Goal: Navigation & Orientation: Find specific page/section

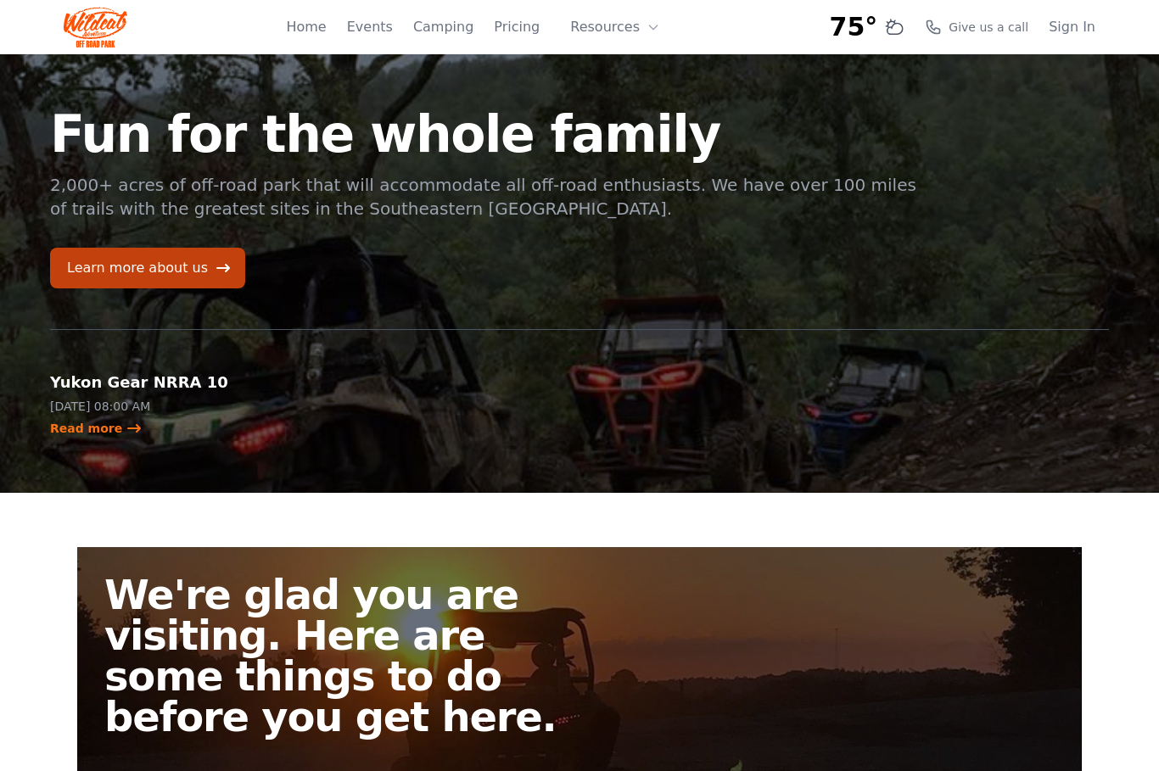
click at [531, 25] on link "Pricing" at bounding box center [517, 27] width 46 height 20
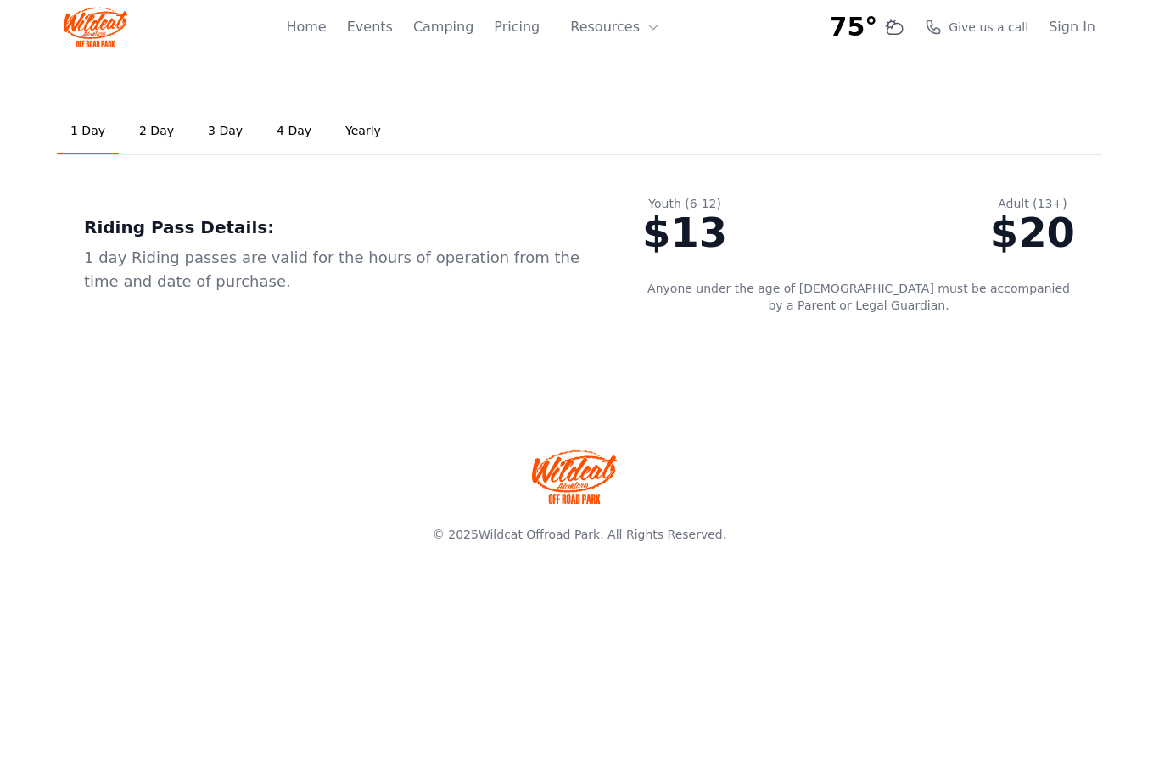
click at [463, 22] on link "Camping" at bounding box center [443, 27] width 60 height 20
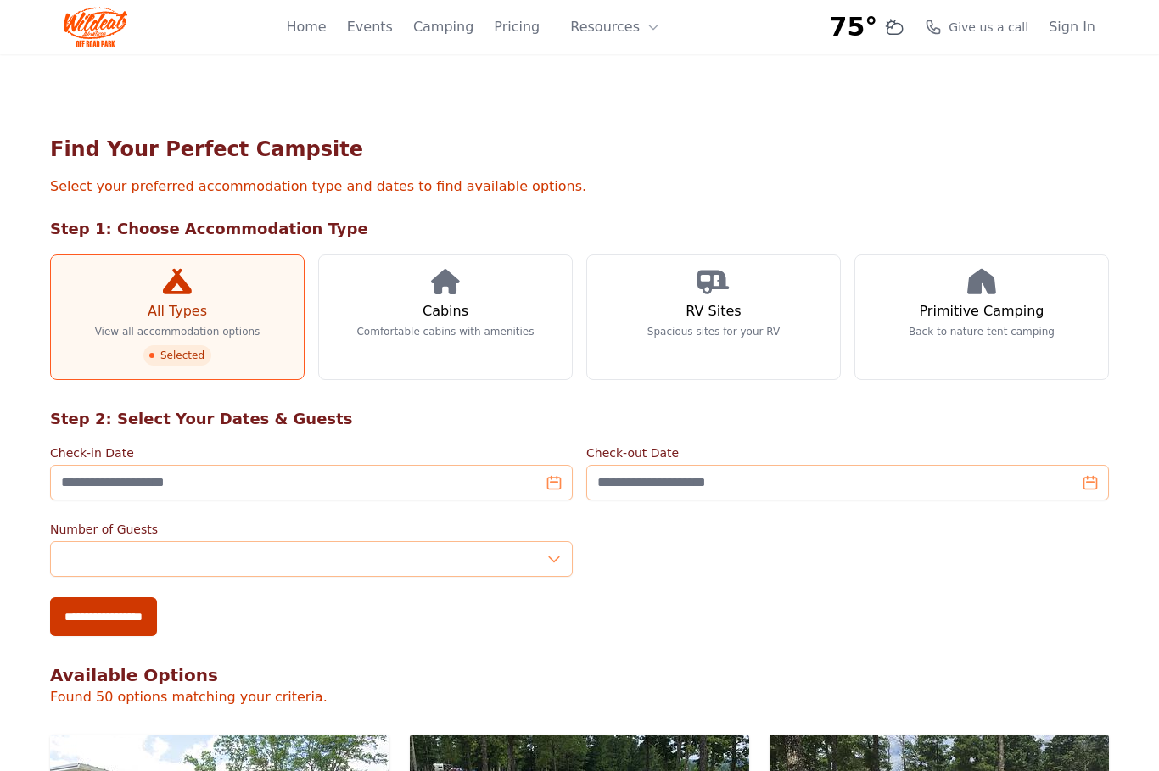
click at [393, 25] on link "Events" at bounding box center [370, 27] width 46 height 20
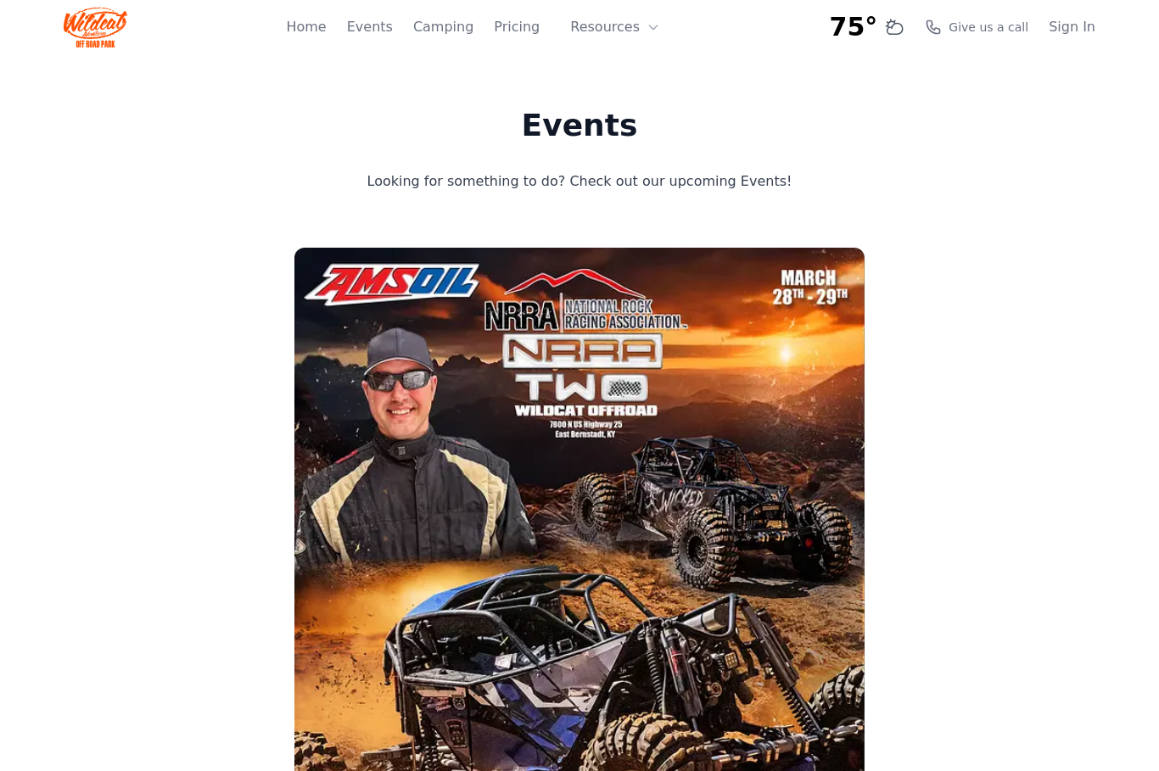
click at [317, 18] on link "Home" at bounding box center [306, 27] width 40 height 20
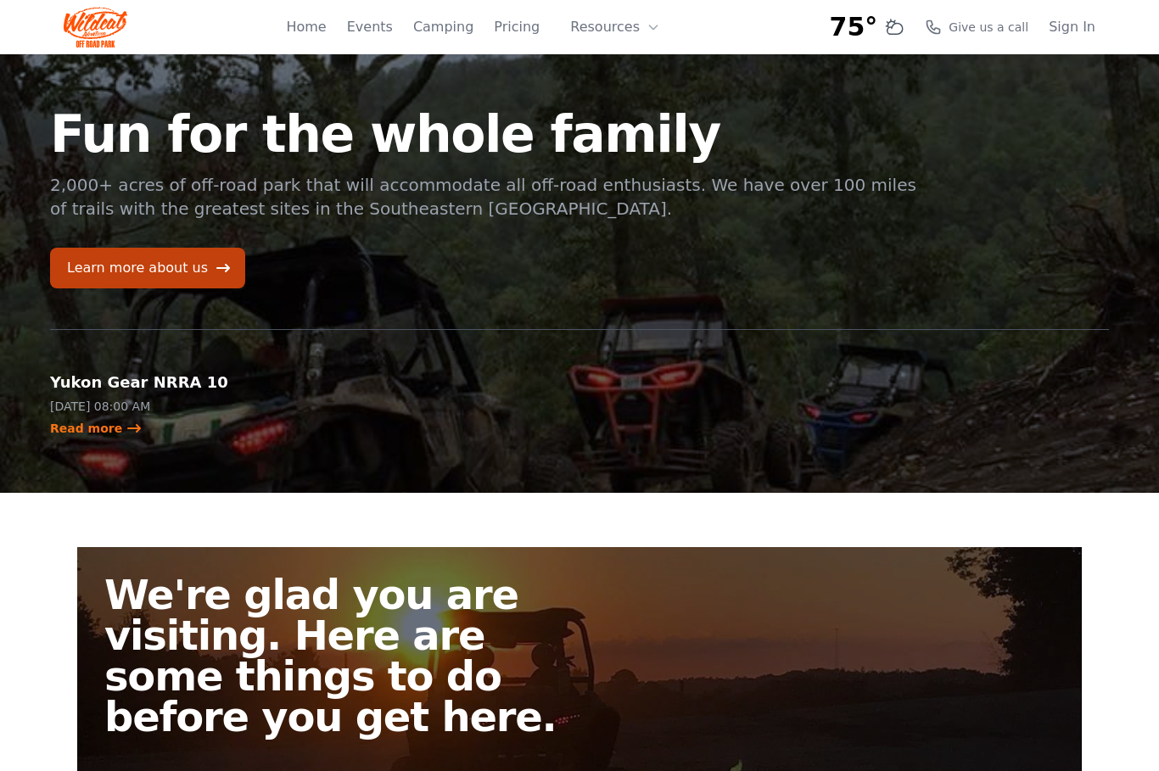
scroll to position [15, 0]
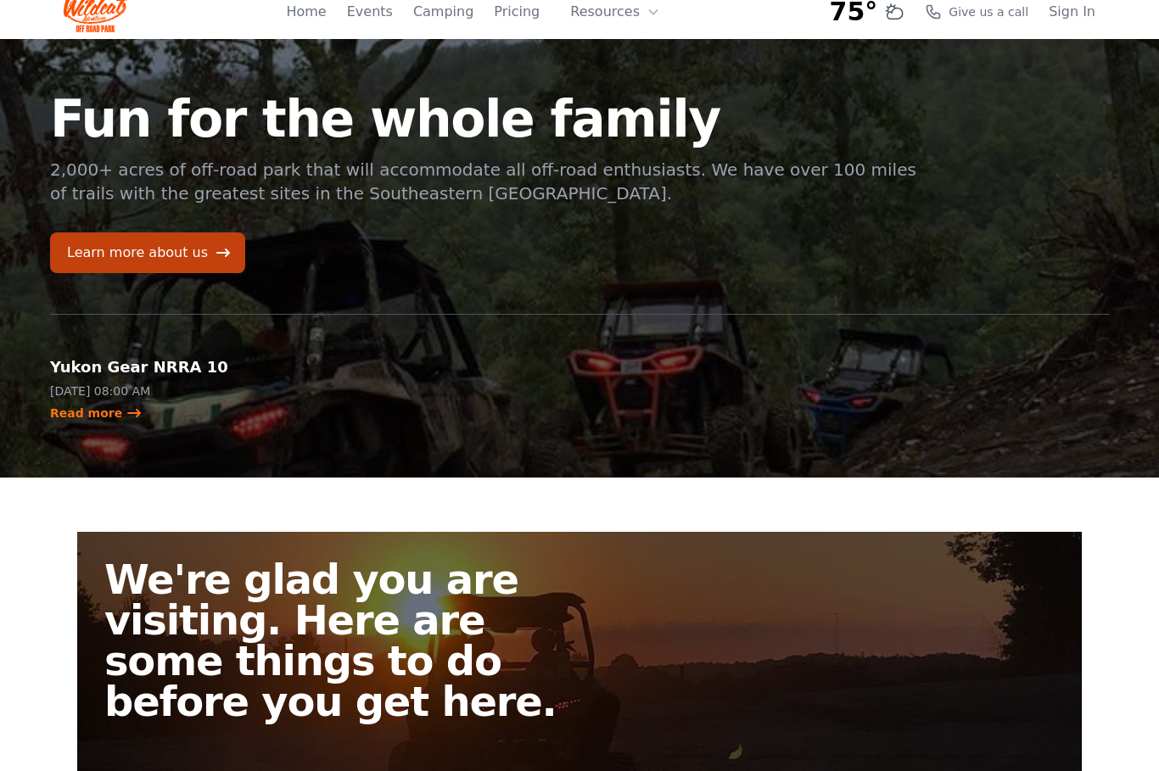
click at [1048, 418] on div "Yukon Gear NRRA 10 [DATE] 08:00 AM Read more" at bounding box center [579, 368] width 1059 height 109
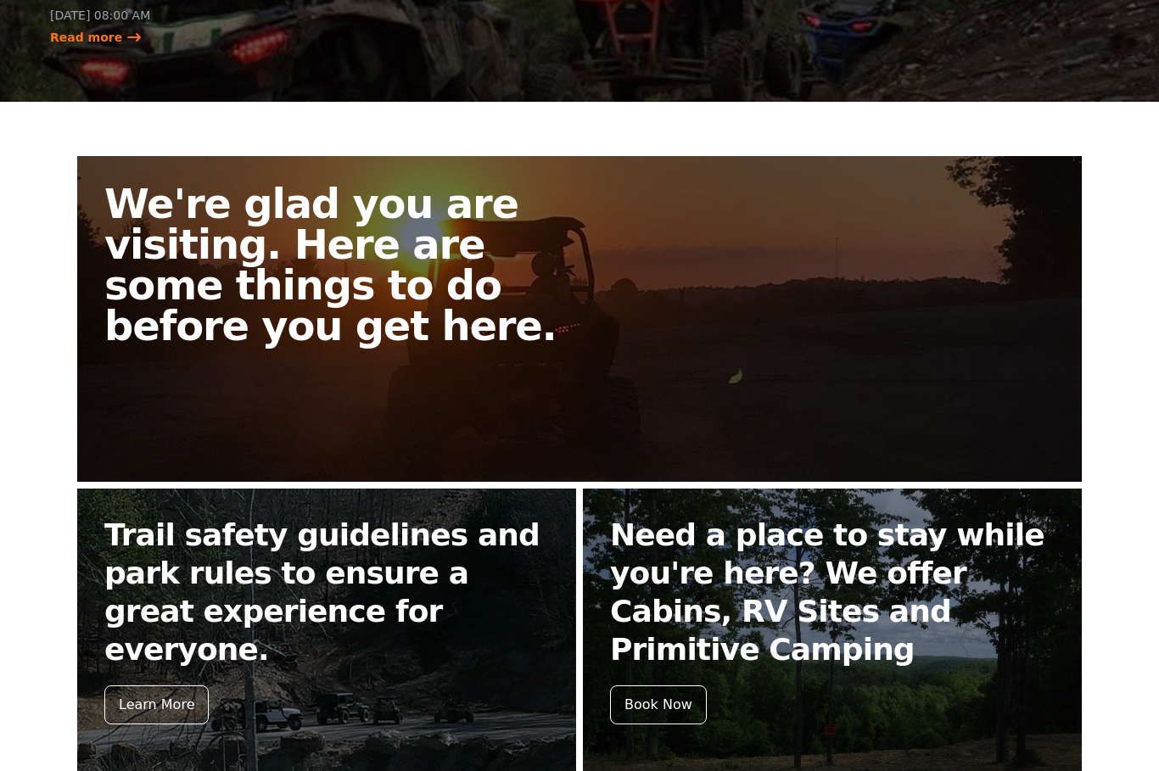
scroll to position [0, 0]
